Goal: Task Accomplishment & Management: Manage account settings

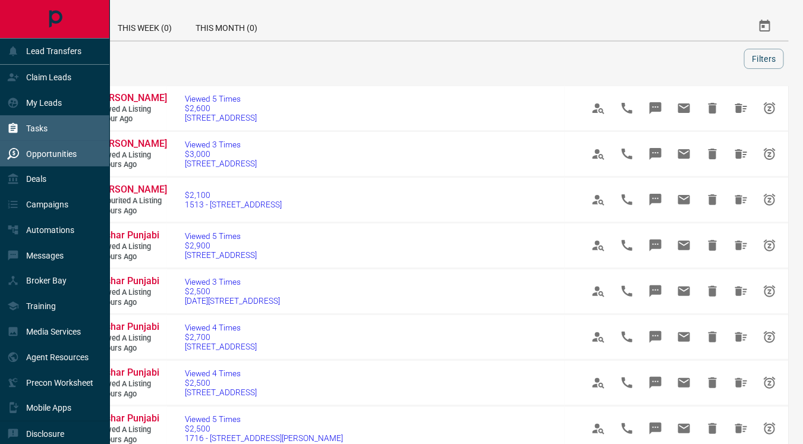
click at [38, 132] on p "Tasks" at bounding box center [36, 129] width 21 height 10
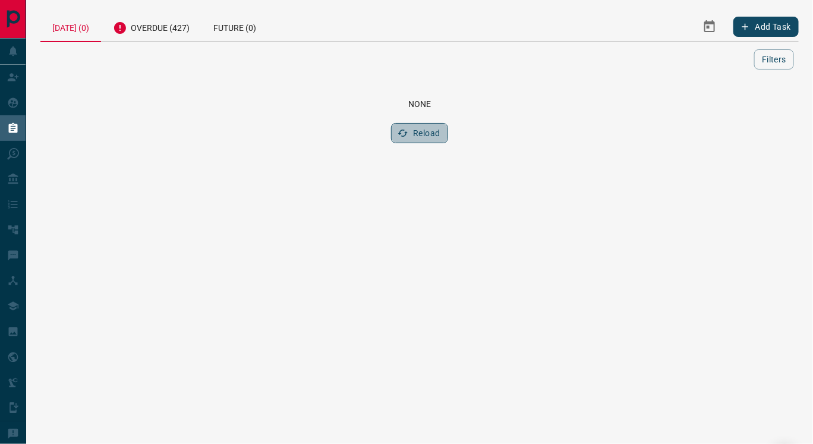
click at [429, 132] on button "Reload" at bounding box center [419, 133] width 56 height 20
click at [767, 23] on button "Add Task" at bounding box center [766, 27] width 65 height 20
click at [780, 26] on button "Add Task" at bounding box center [766, 27] width 65 height 20
click at [772, 58] on button "Filters" at bounding box center [775, 59] width 40 height 20
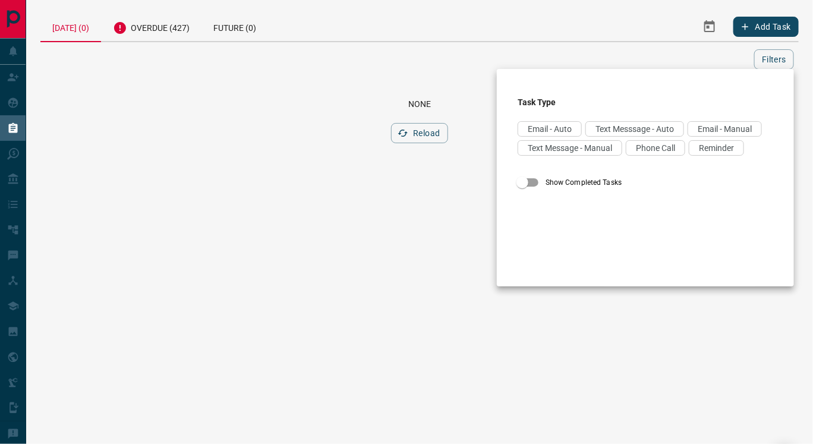
click at [548, 194] on label "Show Completed Tasks" at bounding box center [637, 182] width 253 height 23
click at [362, 226] on div at bounding box center [406, 222] width 813 height 444
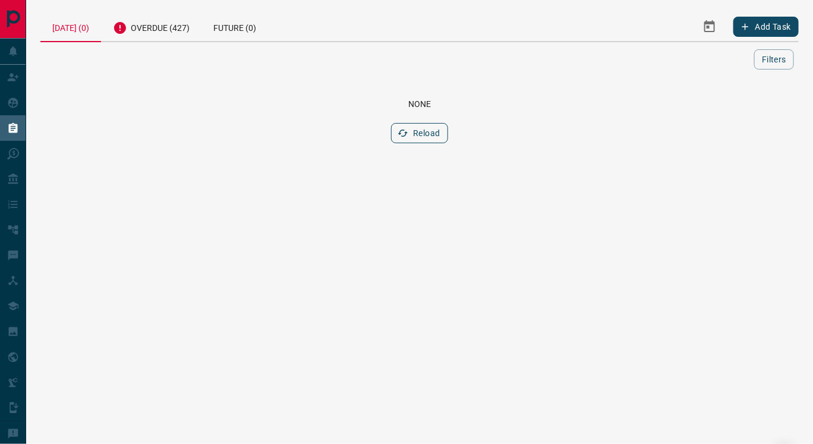
click at [447, 130] on button "Reload" at bounding box center [419, 133] width 56 height 20
click at [405, 139] on button "Reload" at bounding box center [419, 133] width 56 height 20
click at [775, 63] on button "Filters" at bounding box center [775, 59] width 40 height 20
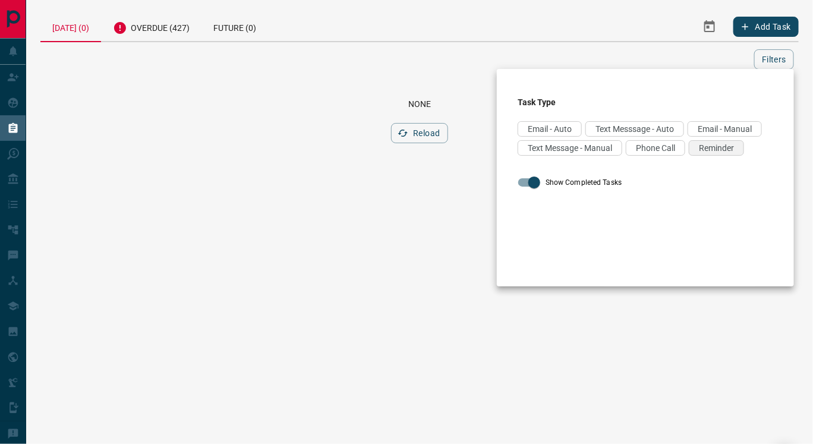
click at [699, 153] on span "Reminder" at bounding box center [716, 148] width 35 height 10
click at [636, 153] on span "Phone Call" at bounding box center [655, 148] width 39 height 10
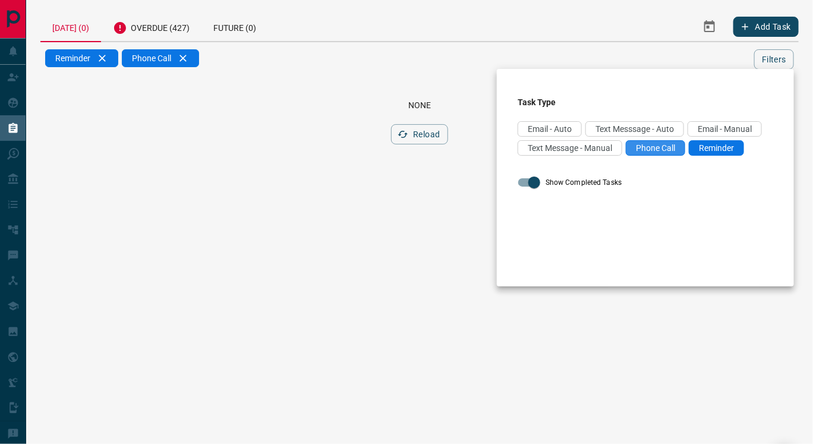
click at [636, 153] on span "Phone Call" at bounding box center [655, 148] width 39 height 10
click at [449, 198] on div at bounding box center [406, 222] width 813 height 444
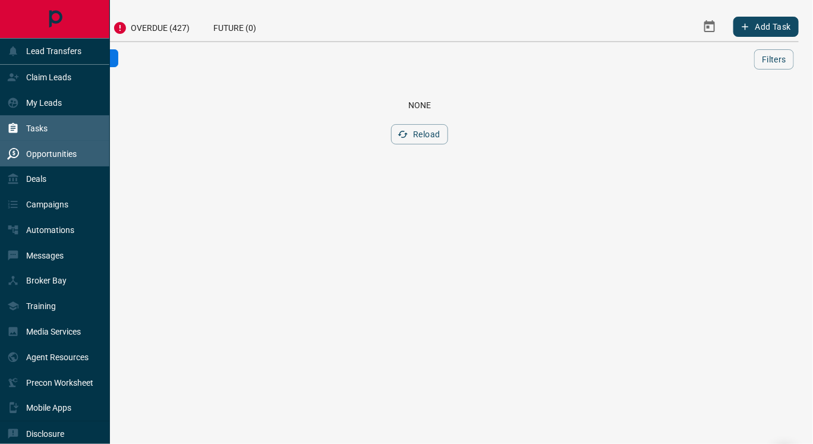
click at [34, 153] on p "Opportunities" at bounding box center [51, 154] width 51 height 10
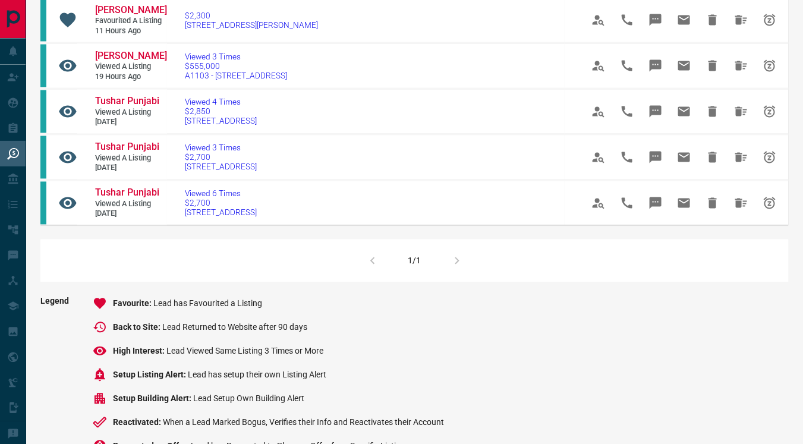
scroll to position [684, 0]
click at [452, 254] on div "1/1" at bounding box center [414, 261] width 749 height 43
click at [373, 253] on div "1/1" at bounding box center [414, 261] width 749 height 43
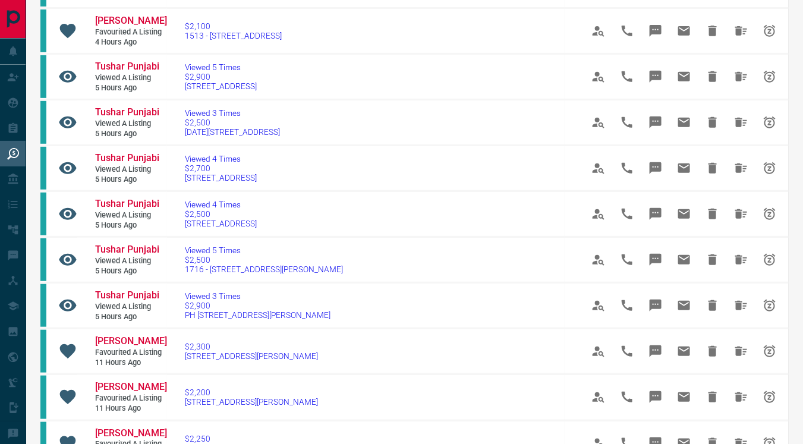
scroll to position [0, 0]
